Goal: Use online tool/utility: Use online tool/utility

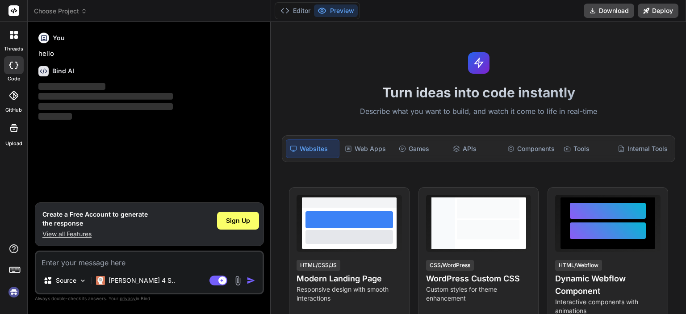
click at [150, 259] on textarea at bounding box center [149, 260] width 226 height 16
click at [125, 279] on p "[PERSON_NAME] 4 S.." at bounding box center [142, 280] width 67 height 9
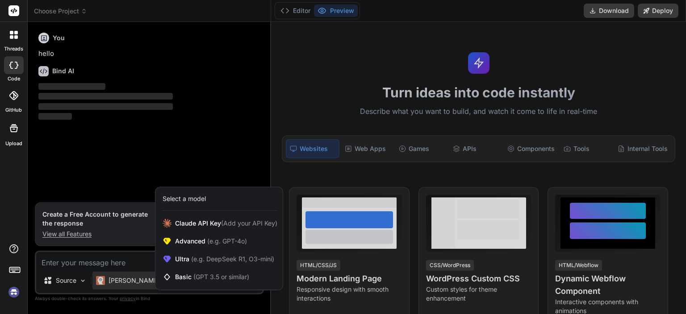
click at [204, 148] on div at bounding box center [343, 157] width 686 height 314
type textarea "x"
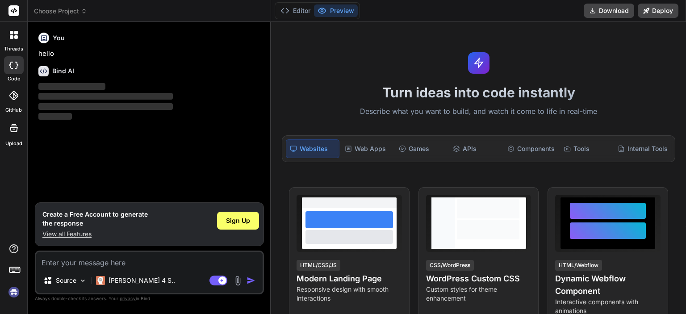
click at [105, 268] on textarea at bounding box center [149, 260] width 226 height 16
type textarea "h"
type textarea "x"
type textarea "ho"
type textarea "x"
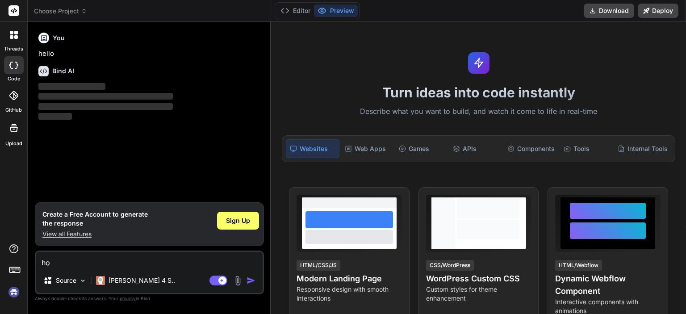
type textarea "hol"
type textarea "x"
type textarea "hola"
type textarea "x"
type textarea "hola"
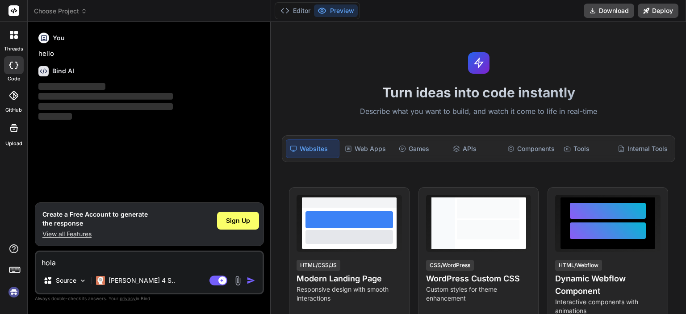
click at [251, 279] on img "button" at bounding box center [251, 280] width 9 height 9
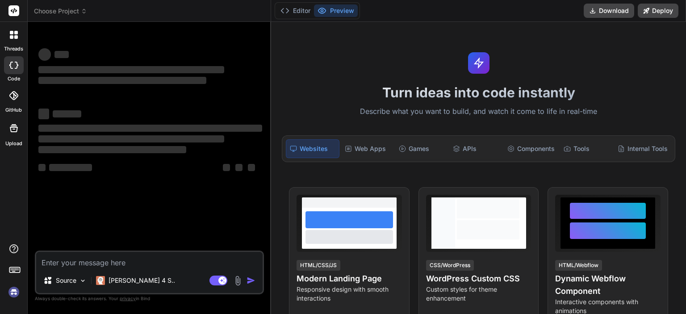
click at [110, 262] on textarea at bounding box center [149, 260] width 226 height 16
type textarea "x"
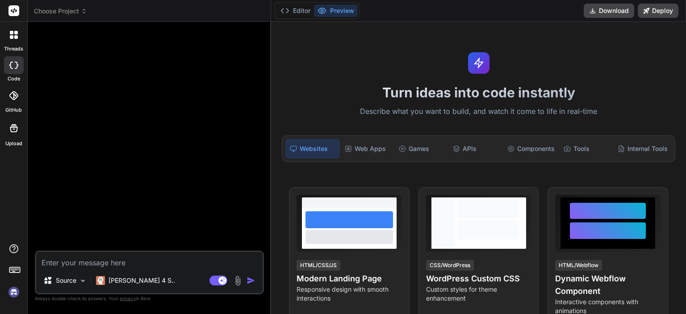
type textarea "h"
type textarea "x"
type textarea "ho"
type textarea "x"
type textarea "hol"
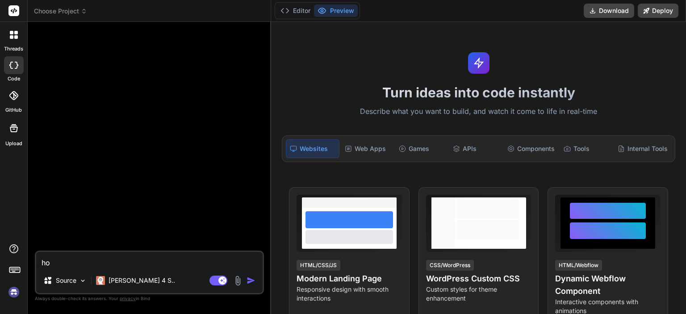
type textarea "x"
type textarea "hola"
type textarea "x"
type textarea "hola"
click at [250, 282] on img "button" at bounding box center [251, 280] width 9 height 9
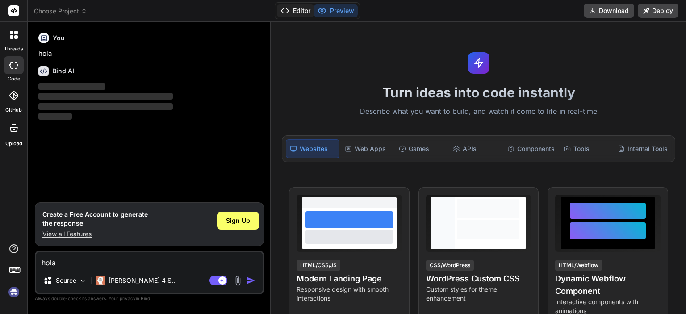
drag, startPoint x: 130, startPoint y: 266, endPoint x: 298, endPoint y: 13, distance: 303.6
click at [298, 13] on button "Editor" at bounding box center [295, 10] width 37 height 13
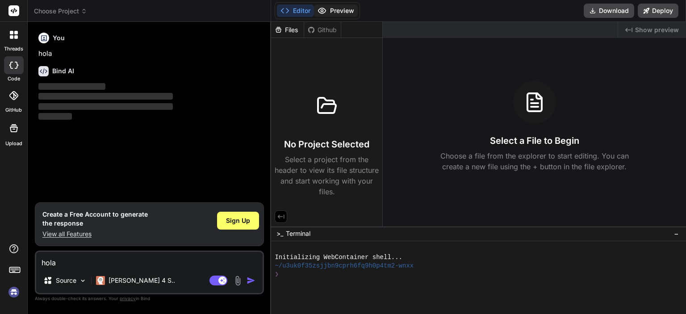
click at [330, 10] on button "Preview" at bounding box center [336, 10] width 44 height 13
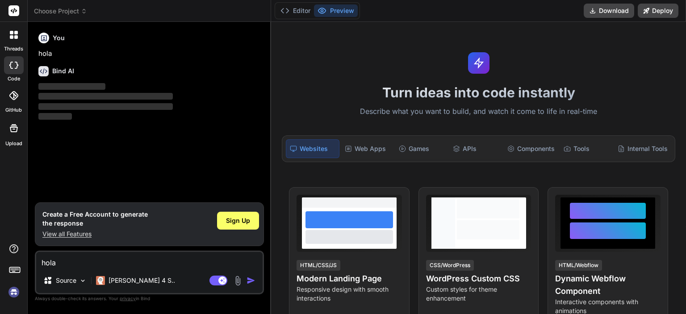
drag, startPoint x: 340, startPoint y: 1, endPoint x: 276, endPoint y: 253, distance: 260.3
click at [276, 253] on div "Turn ideas into code instantly Describe what you want to build, and watch it co…" at bounding box center [478, 168] width 415 height 292
click at [10, 103] on div at bounding box center [14, 96] width 20 height 20
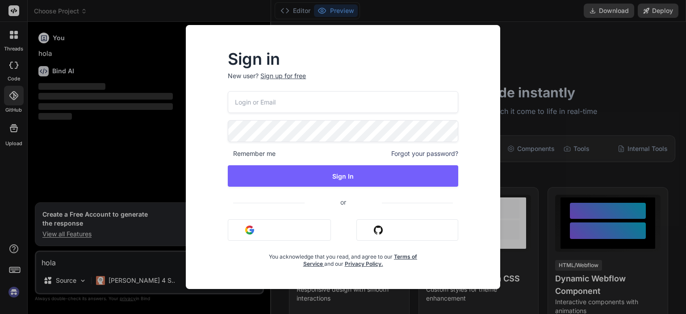
click at [539, 124] on div "Sign in New user? Sign up for free Remember me Forgot your password? Sign In or…" at bounding box center [343, 157] width 686 height 314
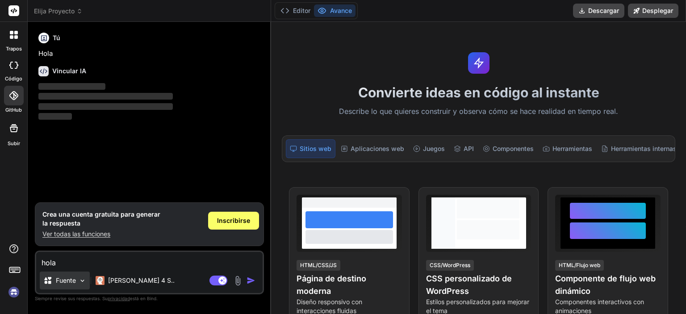
click at [75, 281] on font "Fuente" at bounding box center [66, 280] width 20 height 8
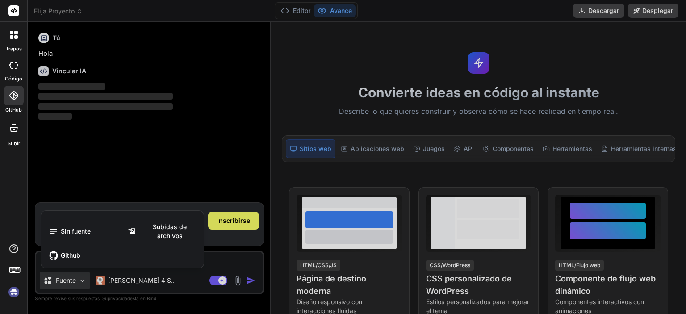
click at [280, 244] on div at bounding box center [343, 157] width 686 height 314
type textarea "x"
